Goal: Task Accomplishment & Management: Manage account settings

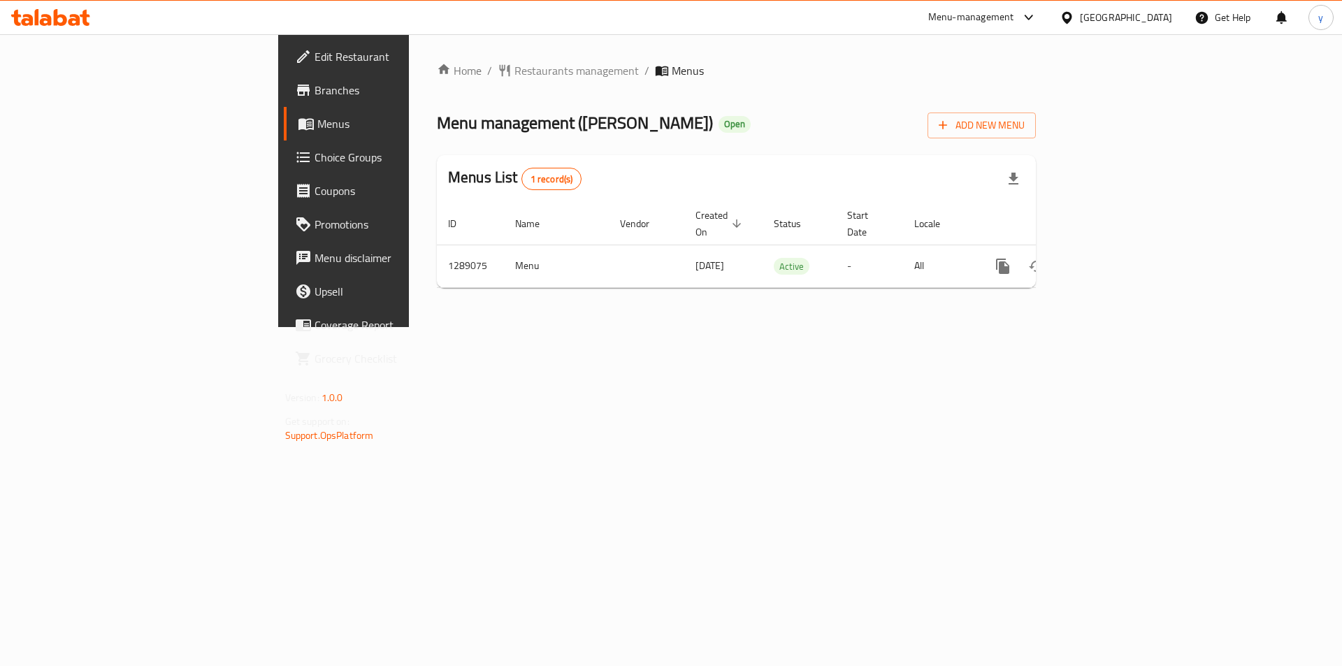
click at [464, 327] on div "Home / Restaurants management / Menus Menu management ( [PERSON_NAME] ) Open Ad…" at bounding box center [736, 180] width 655 height 293
click at [315, 158] on span "Choice Groups" at bounding box center [403, 157] width 177 height 17
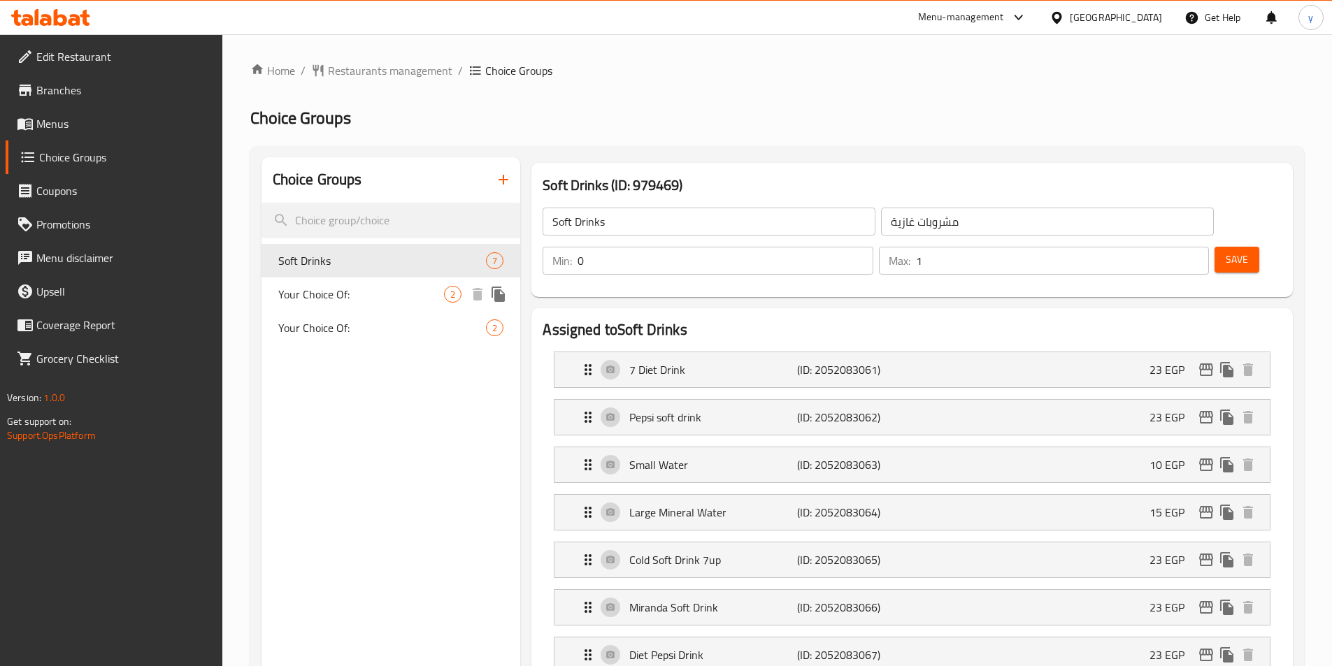
click at [311, 291] on span "Your Choice Of:" at bounding box center [361, 294] width 166 height 17
type input "Your Choice Of:"
type input "إختيارك من:"
type input "1"
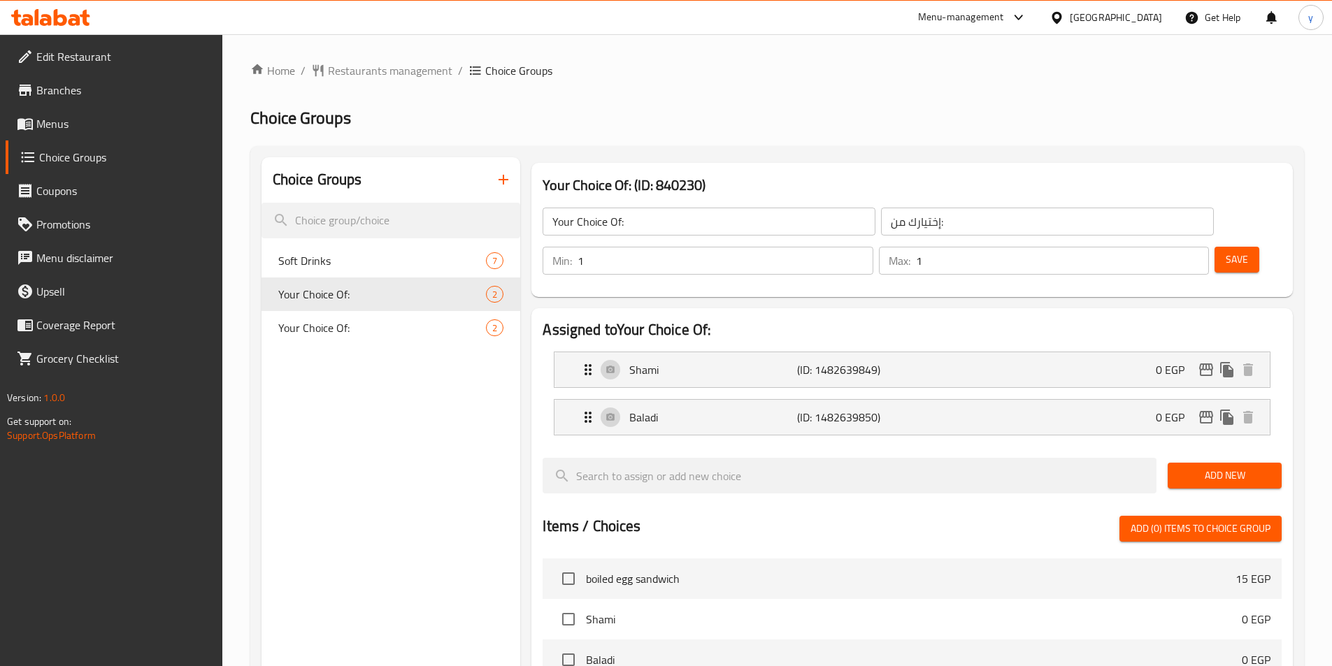
click at [798, 147] on div "Choice Groups Soft Drinks 7 Your Choice Of: 2 Your Choice Of: 2 Your Choice Of:…" at bounding box center [776, 612] width 1053 height 932
click at [389, 71] on span "Restaurants management" at bounding box center [390, 70] width 124 height 17
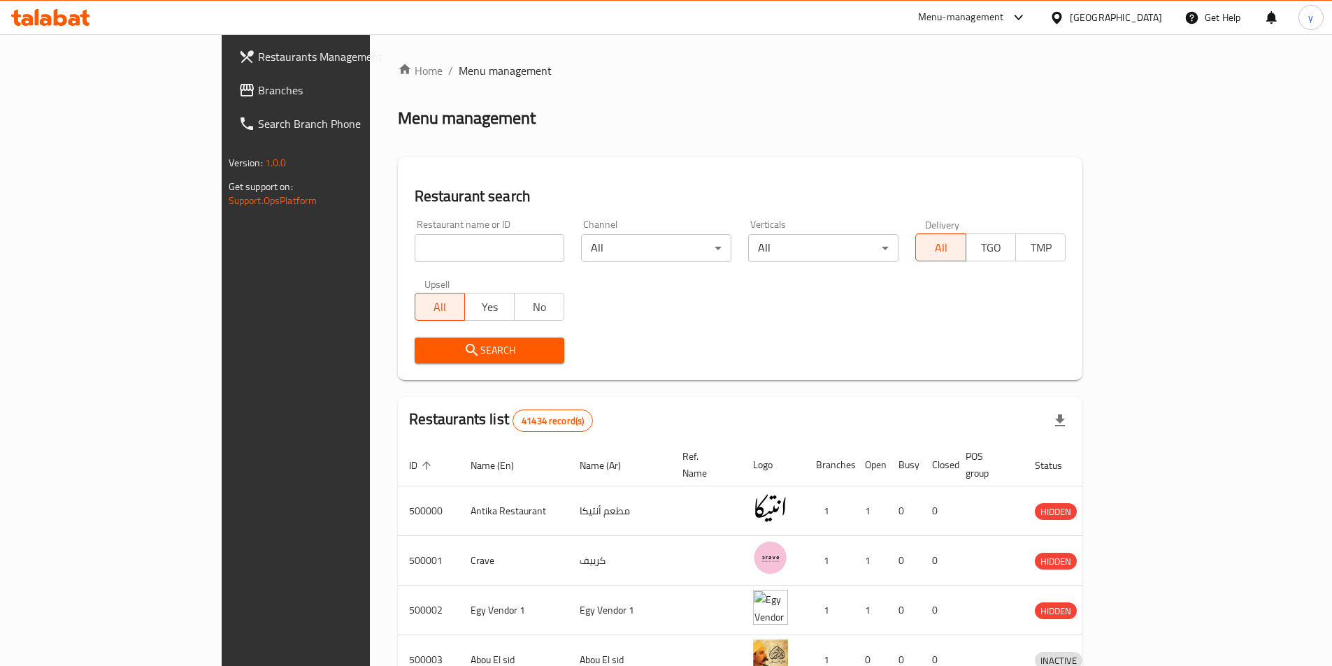
click at [258, 87] on span "Branches" at bounding box center [345, 90] width 175 height 17
